Goal: Navigation & Orientation: Find specific page/section

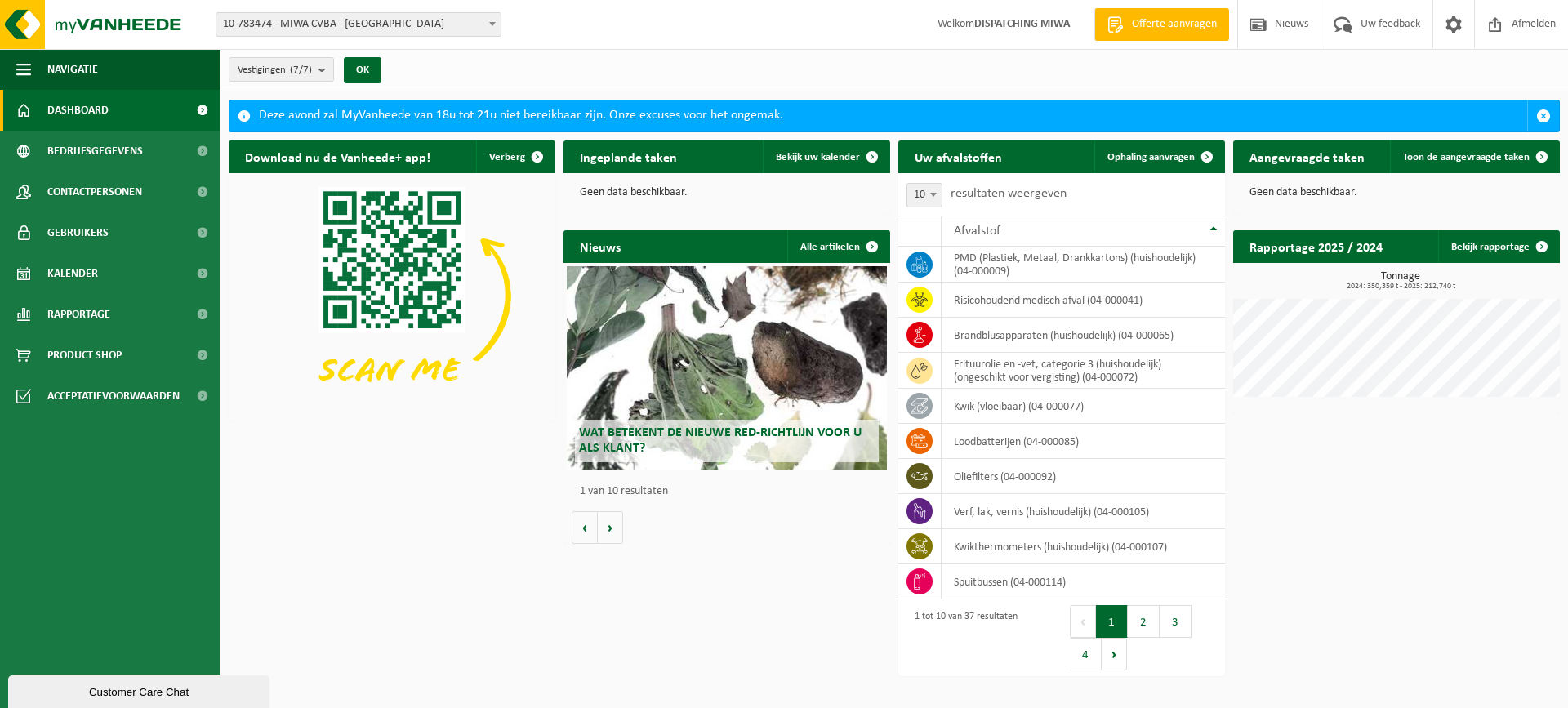
click at [1453, 583] on div "Download nu de Vanheede+ app! Verberg Ingeplande taken Bekijk uw kalender Geen …" at bounding box center [894, 365] width 1340 height 467
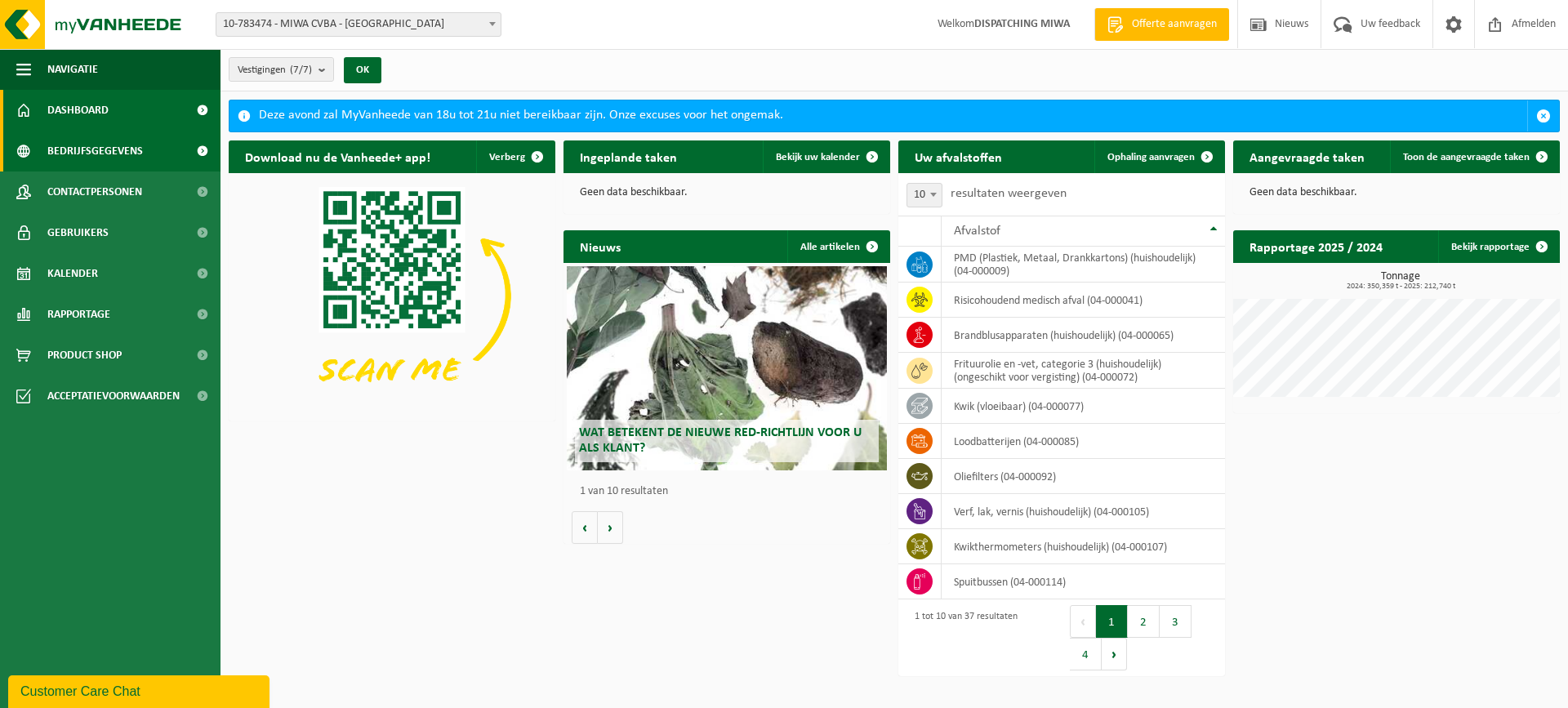
click at [105, 143] on span "Bedrijfsgegevens" at bounding box center [95, 150] width 96 height 41
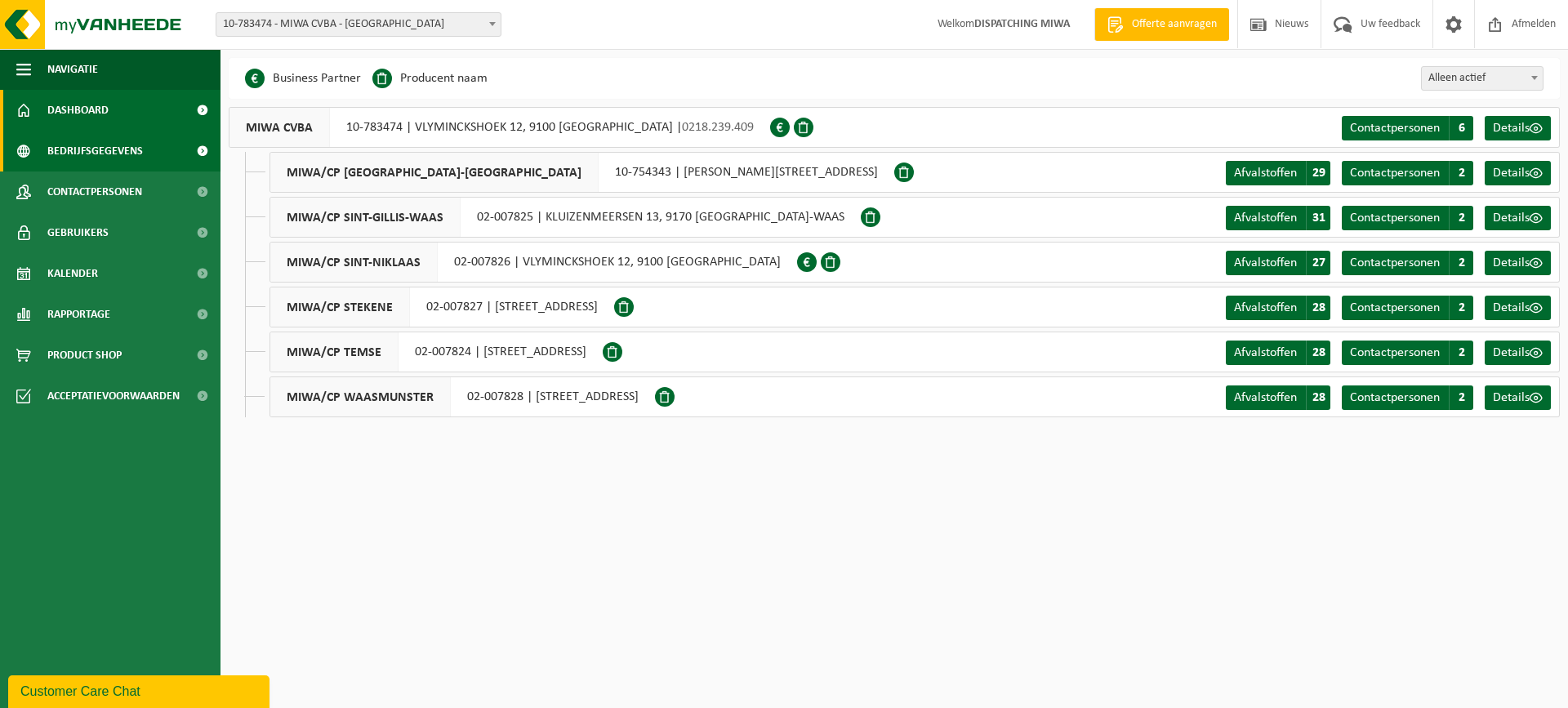
click at [106, 123] on span "Dashboard" at bounding box center [78, 109] width 61 height 41
